Goal: Information Seeking & Learning: Learn about a topic

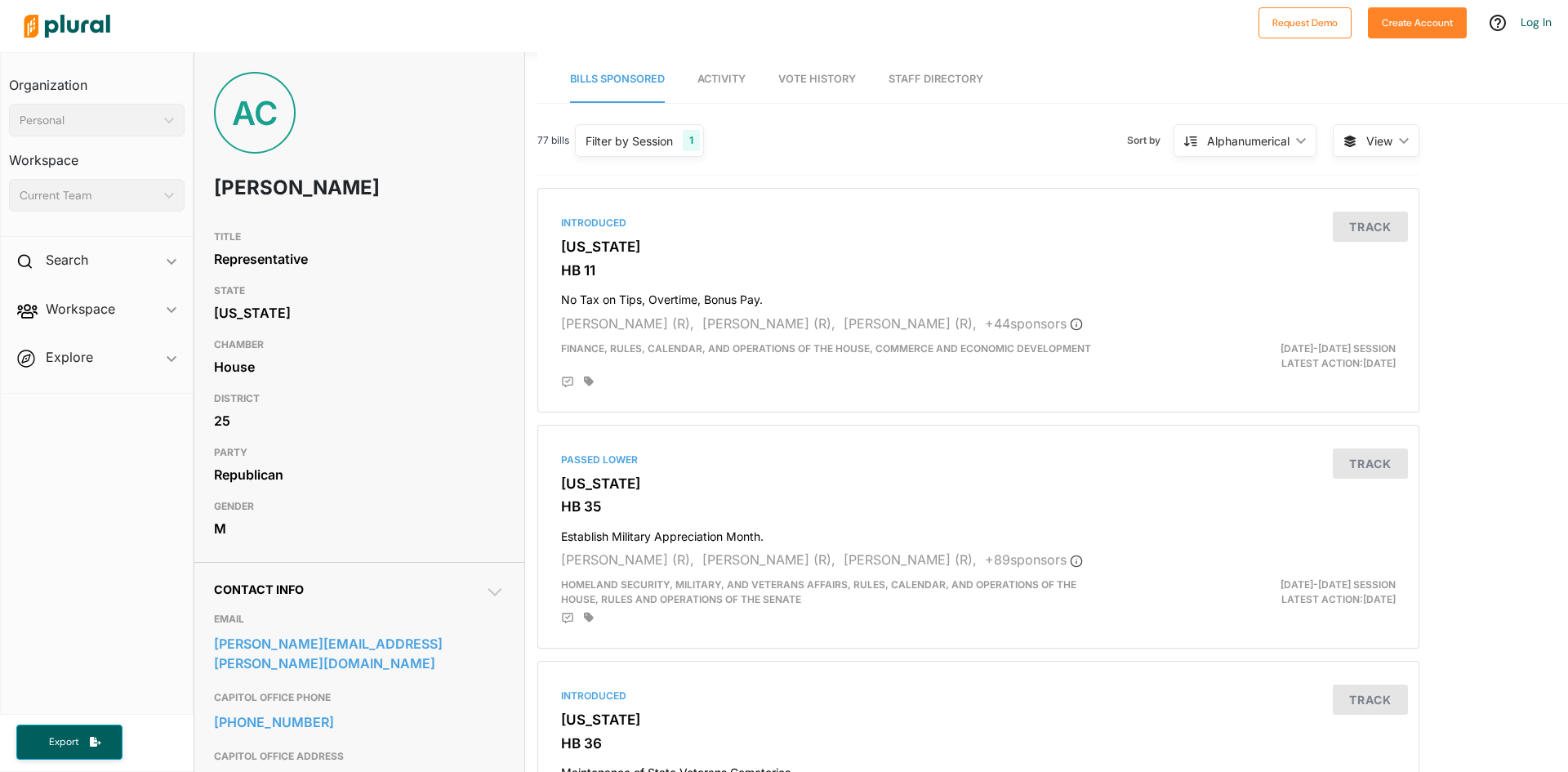
click at [768, 75] on nav "Bills Sponsored Activity Vote History Staff Directory" at bounding box center [1053, 77] width 1031 height 50
click at [731, 72] on link "Activity" at bounding box center [722, 80] width 48 height 46
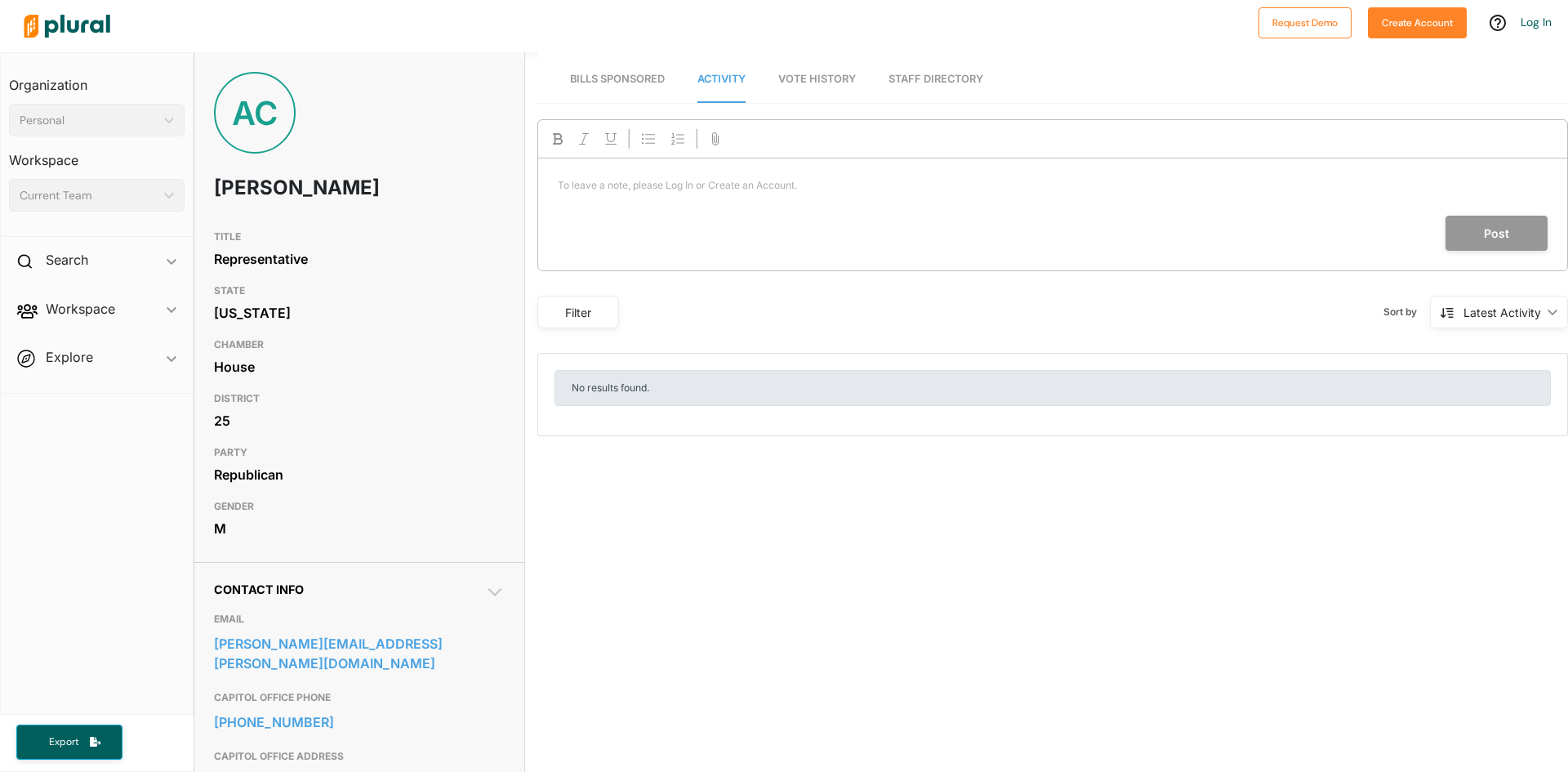
click at [623, 80] on span "Bills Sponsored" at bounding box center [617, 79] width 95 height 12
